Goal: Information Seeking & Learning: Learn about a topic

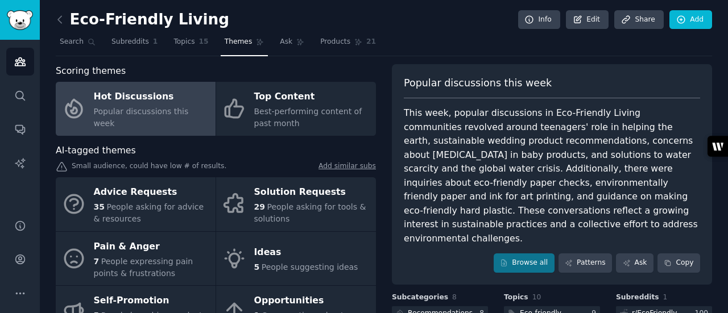
scroll to position [153, 0]
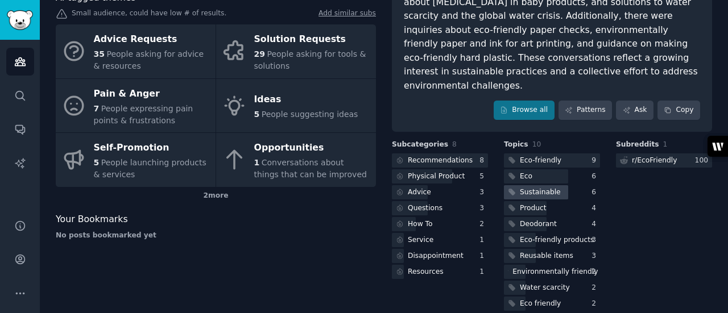
click at [577, 185] on div "Sustainable" at bounding box center [552, 192] width 96 height 14
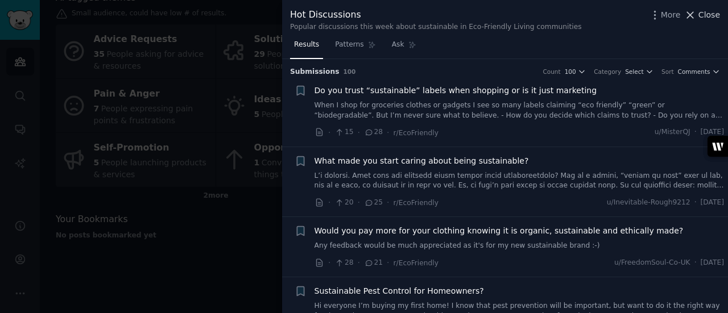
click at [696, 16] on icon at bounding box center [690, 15] width 12 height 12
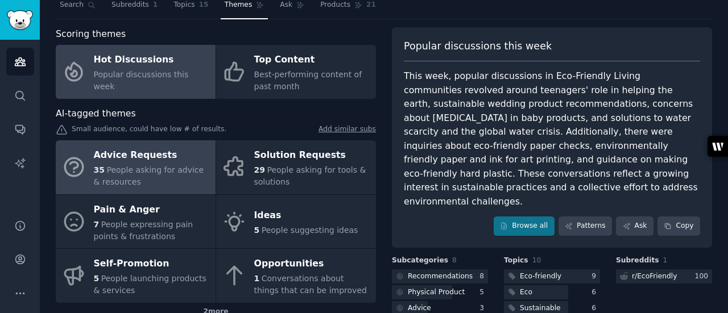
scroll to position [57, 0]
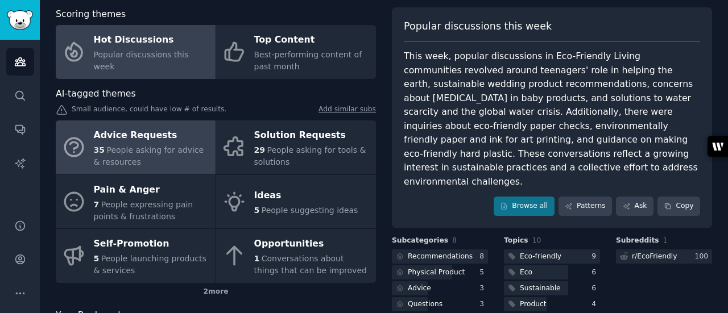
click at [134, 151] on span "People asking for advice & resources" at bounding box center [149, 156] width 110 height 21
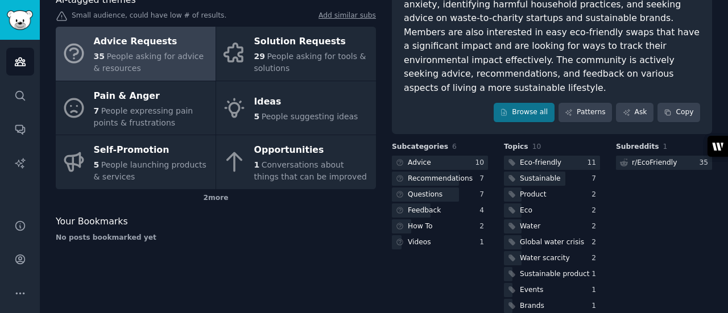
scroll to position [153, 0]
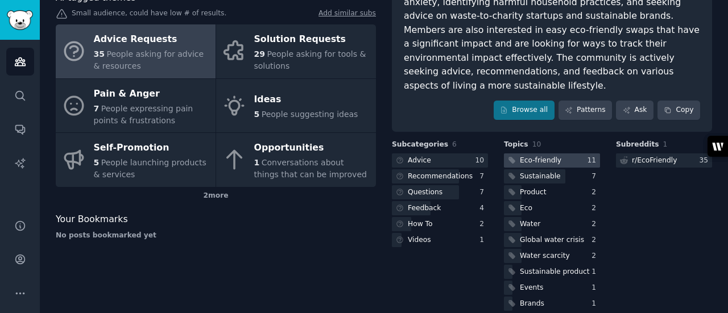
click at [575, 154] on div at bounding box center [552, 161] width 96 height 14
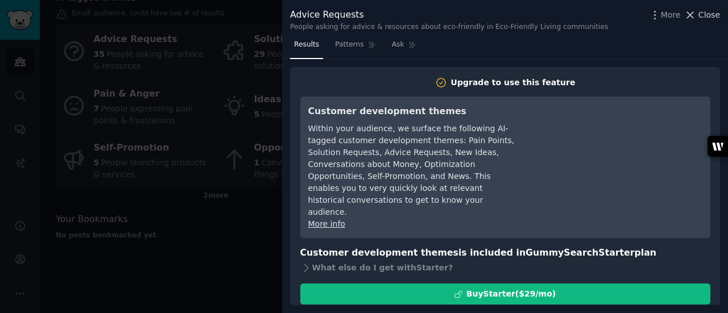
click at [702, 15] on span "Close" at bounding box center [709, 15] width 22 height 12
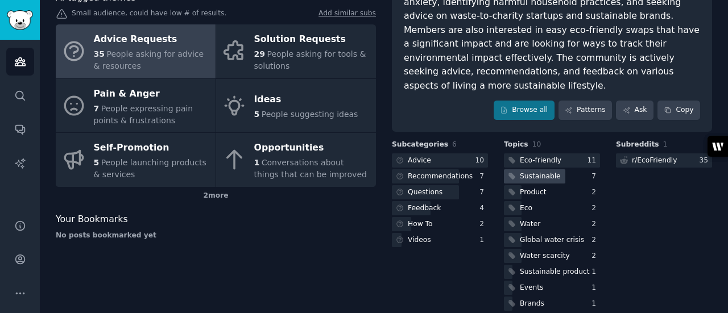
click at [553, 172] on div "Sustainable" at bounding box center [540, 177] width 41 height 10
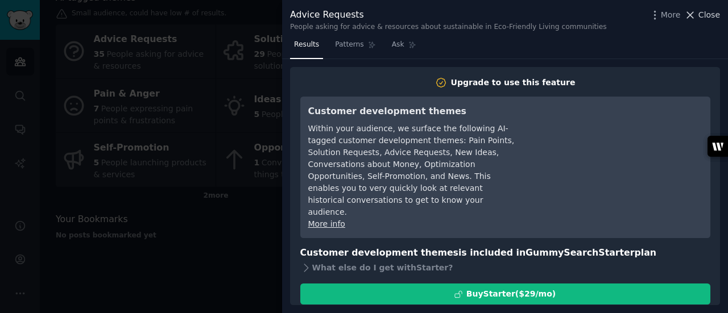
click at [696, 13] on icon at bounding box center [690, 15] width 12 height 12
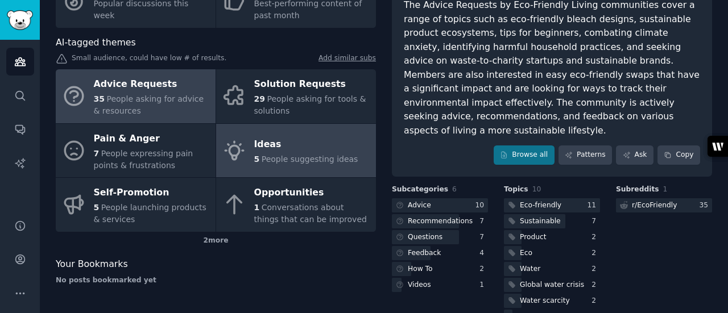
scroll to position [96, 0]
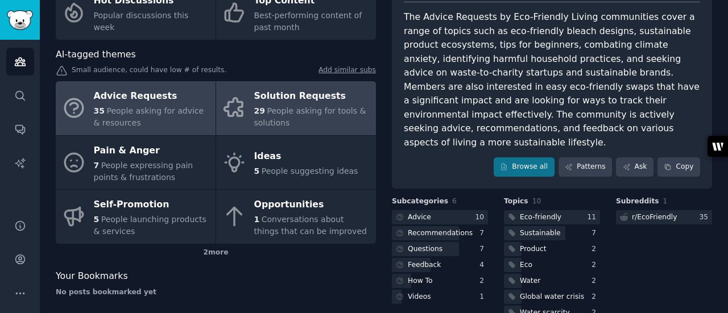
click at [284, 100] on div "Solution Requests" at bounding box center [312, 97] width 116 height 18
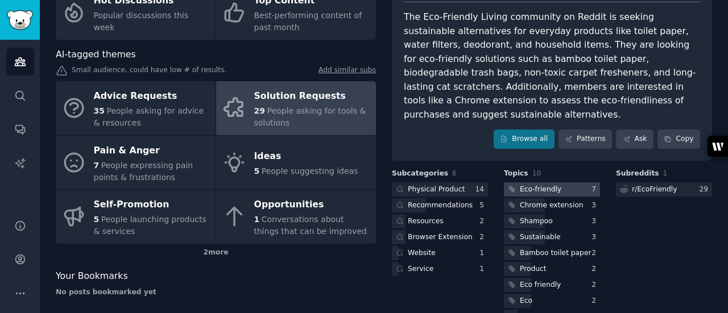
click at [582, 183] on div at bounding box center [552, 190] width 96 height 14
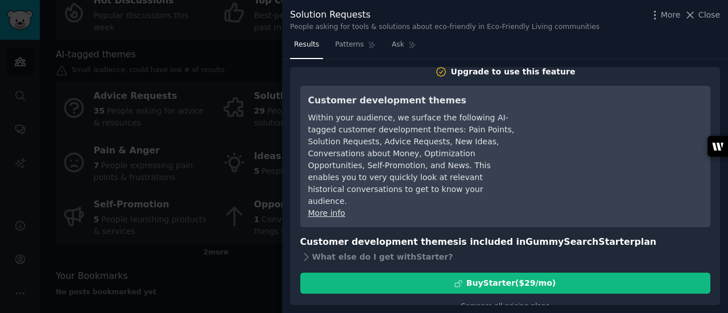
scroll to position [15, 0]
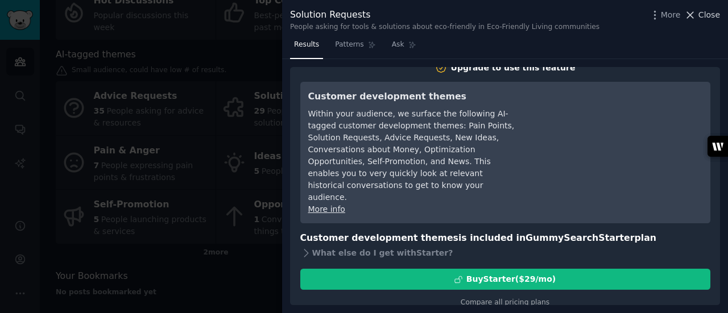
click at [702, 12] on span "Close" at bounding box center [709, 15] width 22 height 12
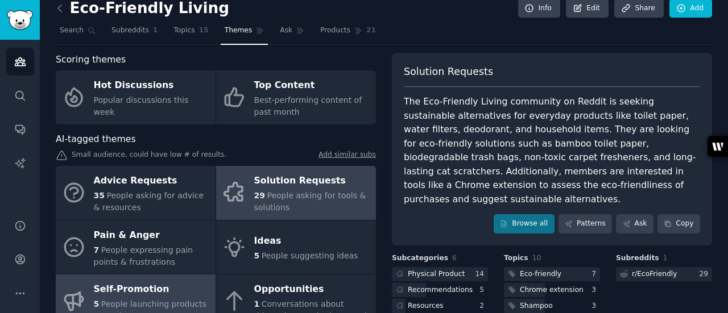
scroll to position [68, 0]
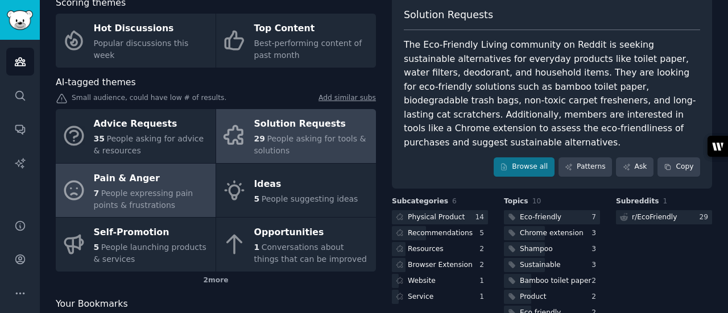
click at [135, 183] on div "Pain & Anger" at bounding box center [152, 178] width 116 height 18
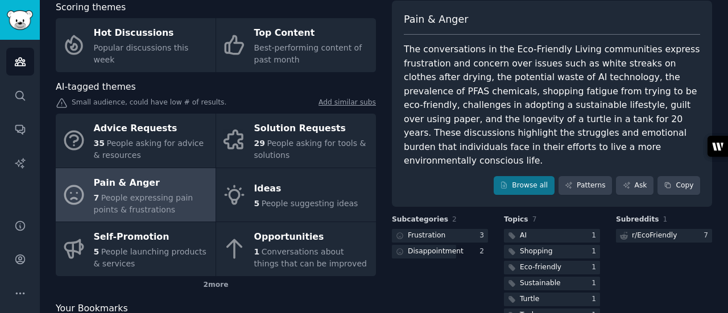
scroll to position [47, 0]
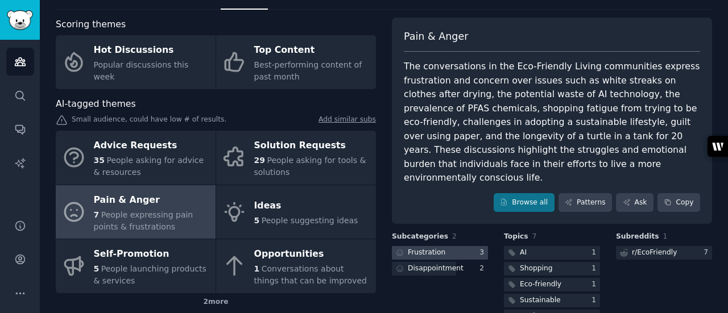
click at [454, 246] on div at bounding box center [440, 253] width 96 height 14
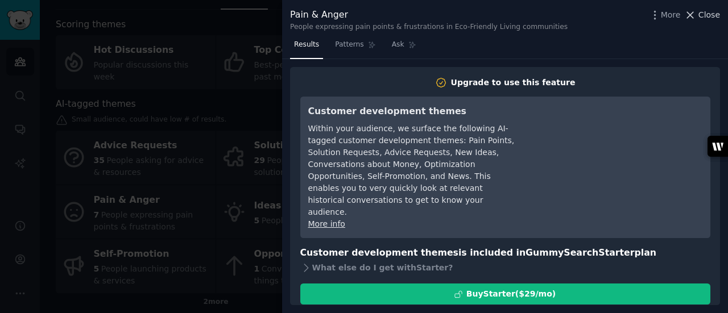
click at [693, 13] on icon at bounding box center [690, 15] width 12 height 12
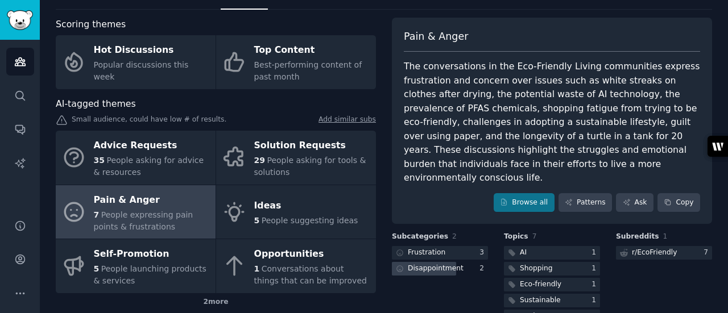
click at [447, 264] on div "Disappointment" at bounding box center [436, 269] width 56 height 10
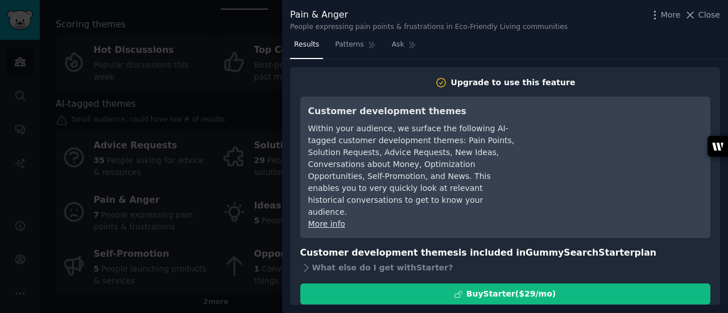
scroll to position [15, 0]
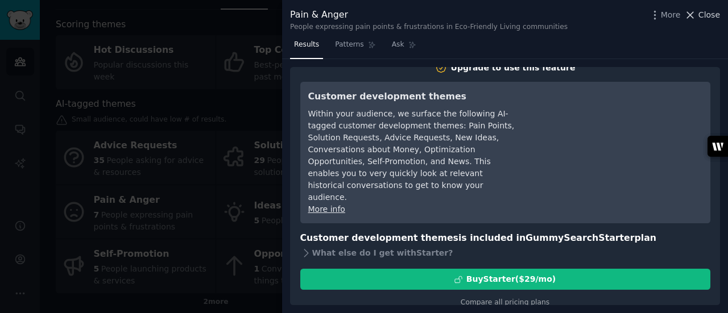
click at [690, 16] on icon at bounding box center [691, 15] width 6 height 6
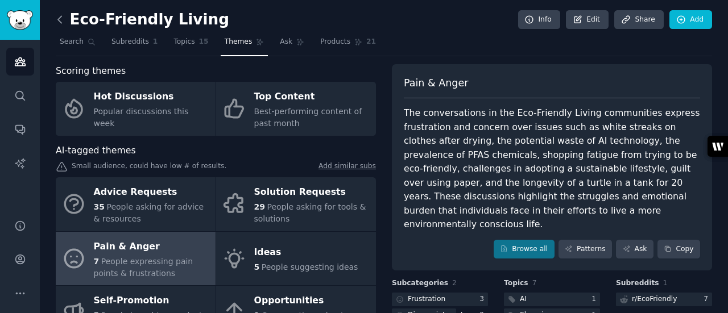
click at [57, 15] on icon at bounding box center [60, 20] width 12 height 12
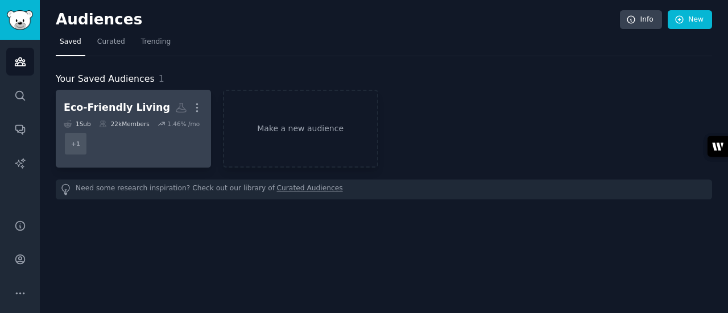
click at [98, 107] on div "Eco-Friendly Living" at bounding box center [117, 108] width 106 height 14
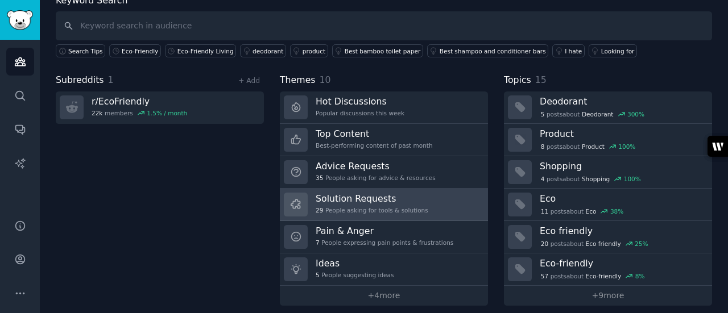
scroll to position [76, 0]
